Goal: Check status: Check status

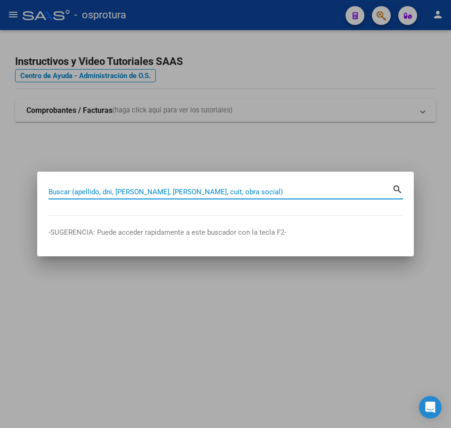
paste input "39462703"
type input "39462703"
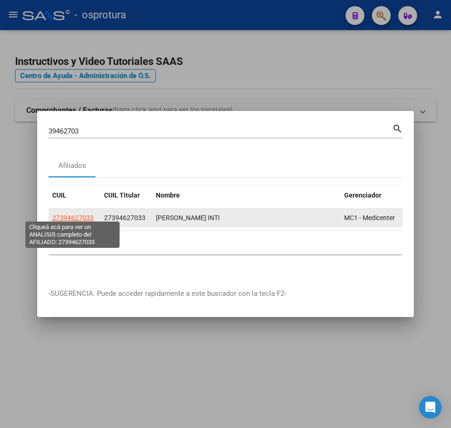
click at [80, 214] on span "27394627033" at bounding box center [72, 218] width 41 height 8
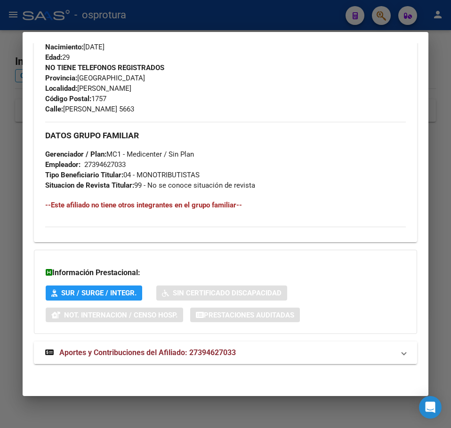
click at [200, 343] on mat-expansion-panel-header "Aportes y Contribuciones del Afiliado: 27394627033" at bounding box center [225, 353] width 383 height 23
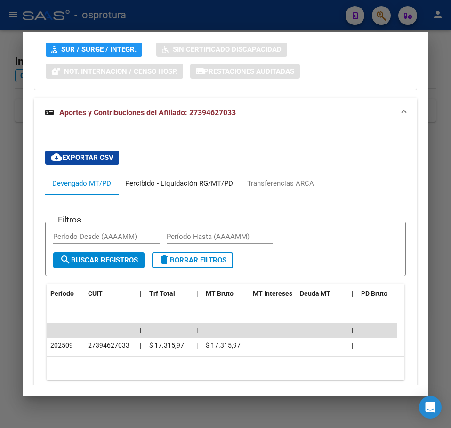
click at [154, 174] on div "Percibido - Liquidación RG/MT/PD" at bounding box center [179, 183] width 122 height 23
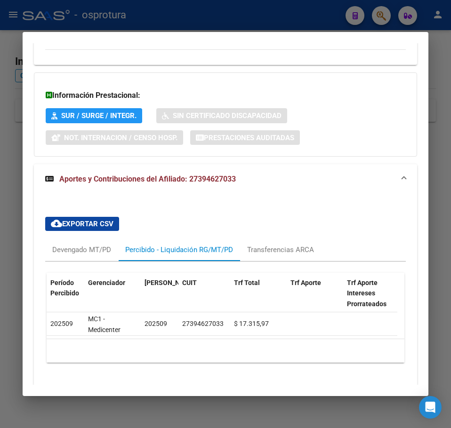
scroll to position [643, 0]
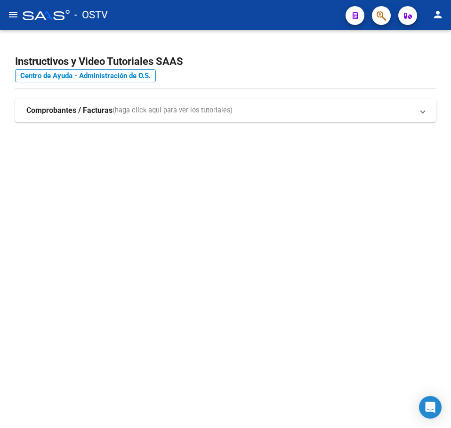
click at [112, 195] on mat-sidenav-content "Instructivos y Video Tutoriales SAAS Centro de Ayuda - Administración de O.S. C…" at bounding box center [225, 229] width 451 height 398
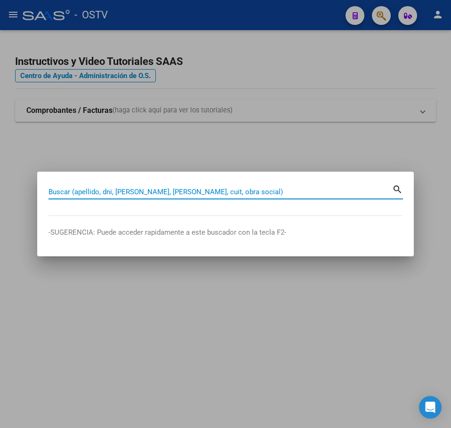
paste input "25669167"
type input "25669167"
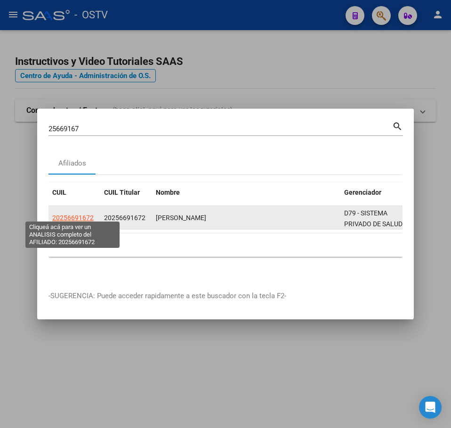
click at [62, 214] on span "20256691672" at bounding box center [72, 218] width 41 height 8
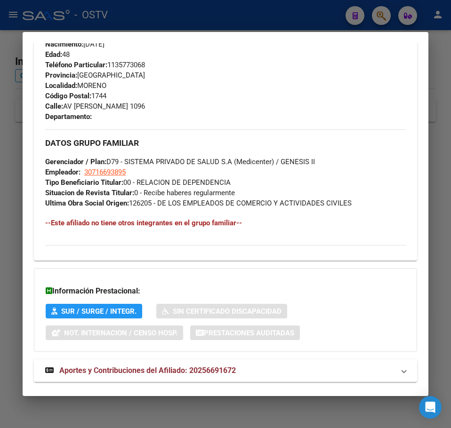
scroll to position [472, 0]
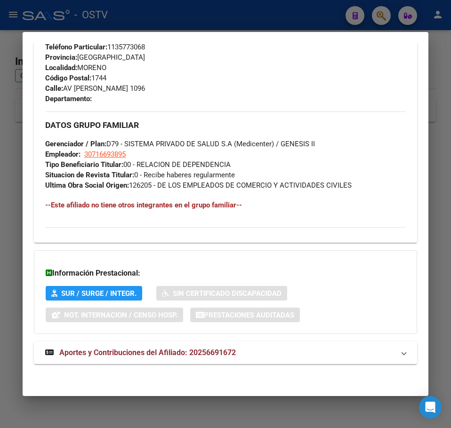
click at [155, 359] on mat-expansion-panel-header "Aportes y Contribuciones del Afiliado: 20256691672" at bounding box center [225, 353] width 383 height 23
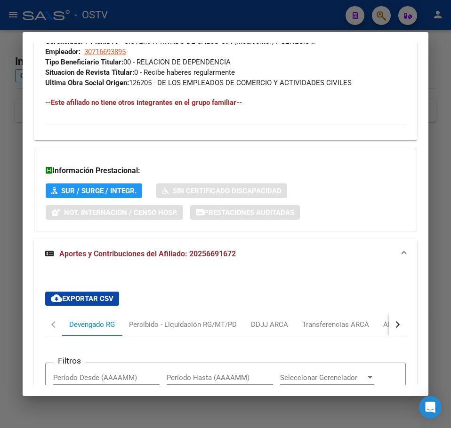
scroll to position [744, 0]
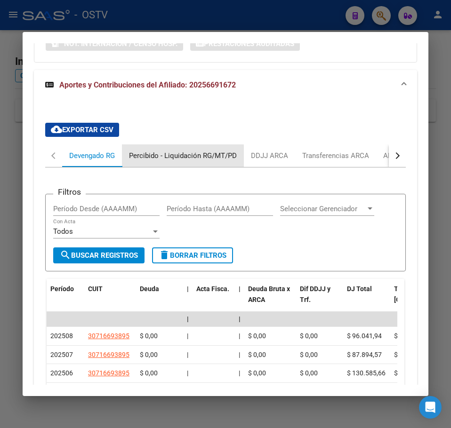
click at [167, 160] on div "Percibido - Liquidación RG/MT/PD" at bounding box center [183, 156] width 108 height 10
